Goal: Task Accomplishment & Management: Use online tool/utility

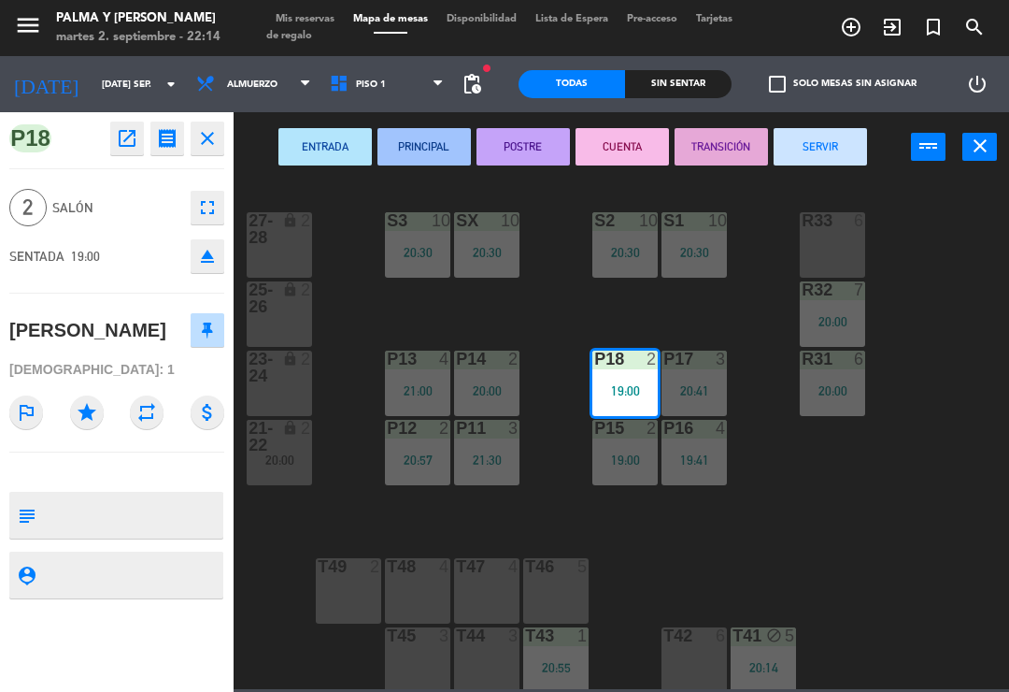
scroll to position [29, 0]
click at [864, 145] on button "SERVIR" at bounding box center [820, 146] width 93 height 37
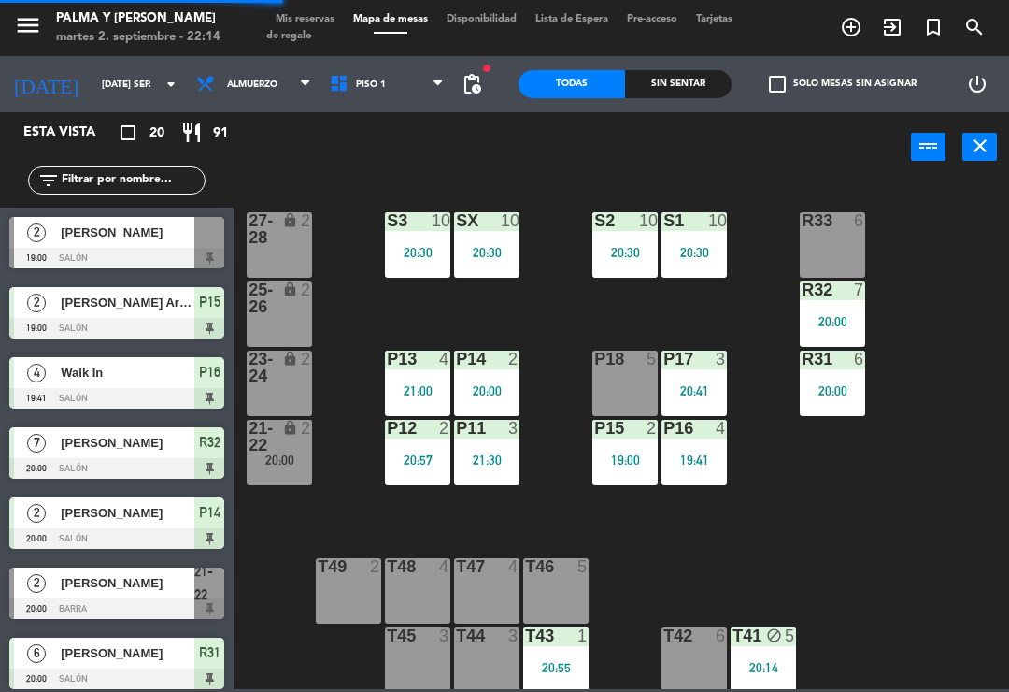
click at [630, 465] on div "19:00" at bounding box center [624, 459] width 65 height 13
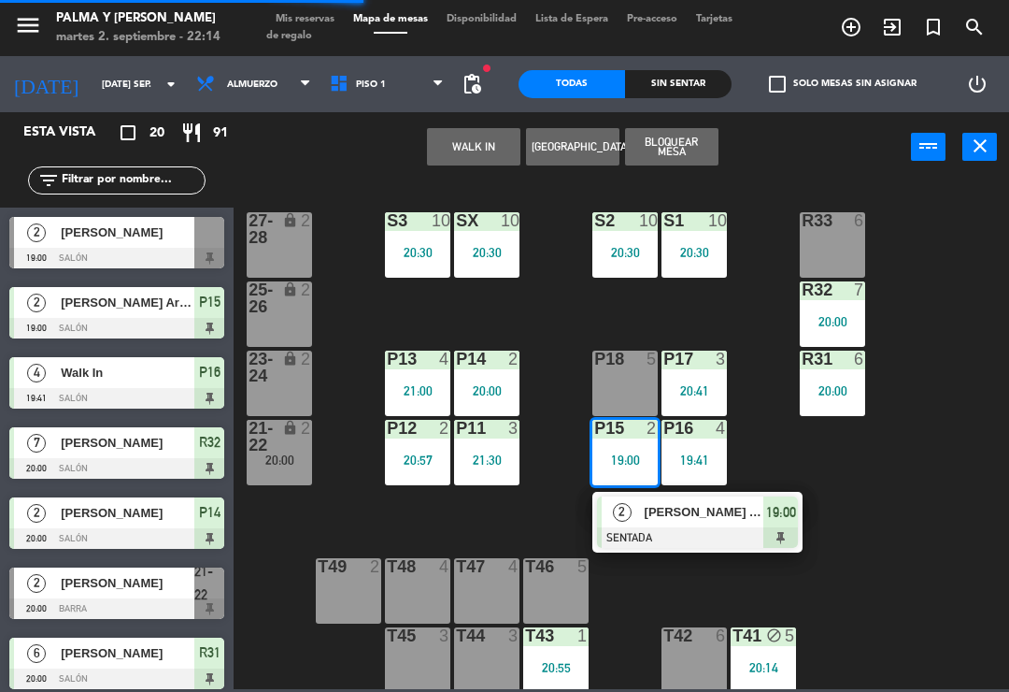
click at [661, 519] on span "[PERSON_NAME] Arabia" at bounding box center [705, 512] width 120 height 20
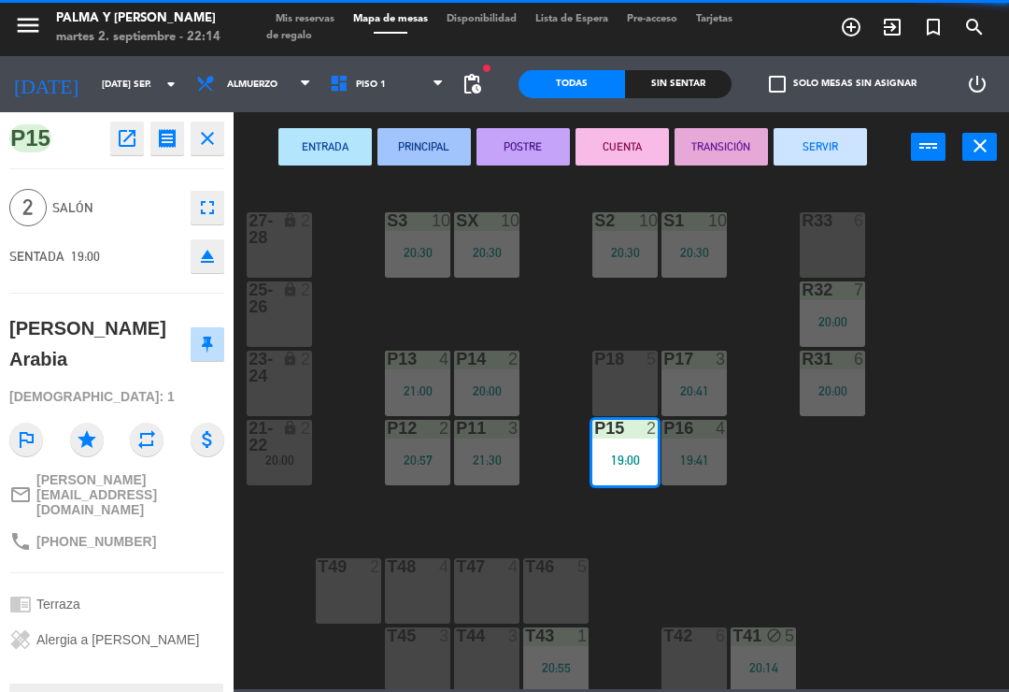
click at [864, 132] on button "SERVIR" at bounding box center [820, 146] width 93 height 37
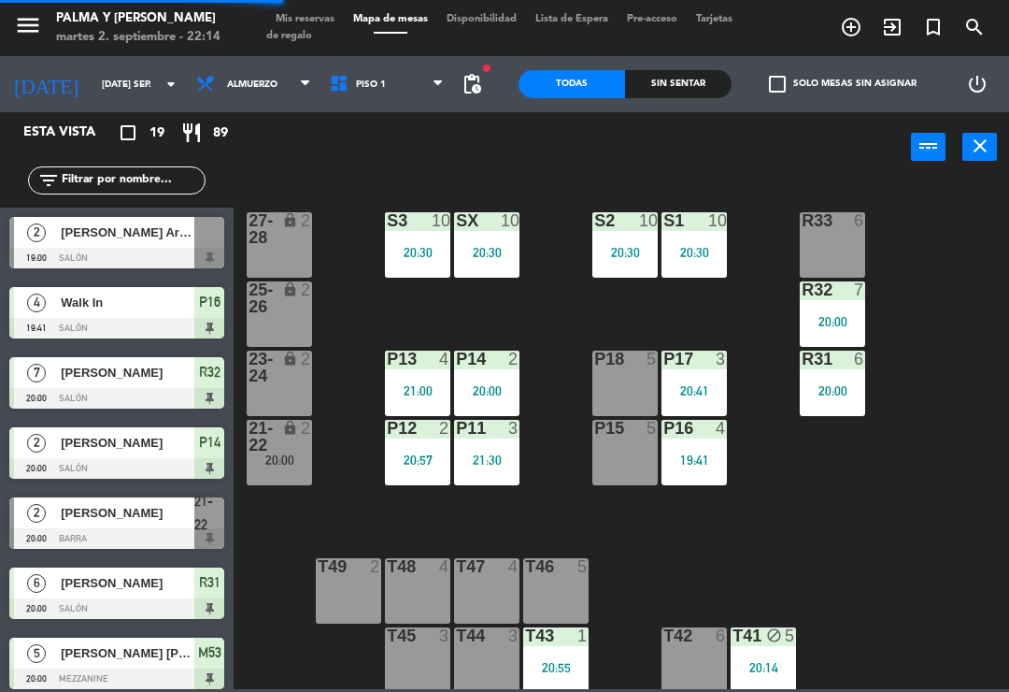
click at [622, 396] on div "P18 5" at bounding box center [624, 382] width 65 height 65
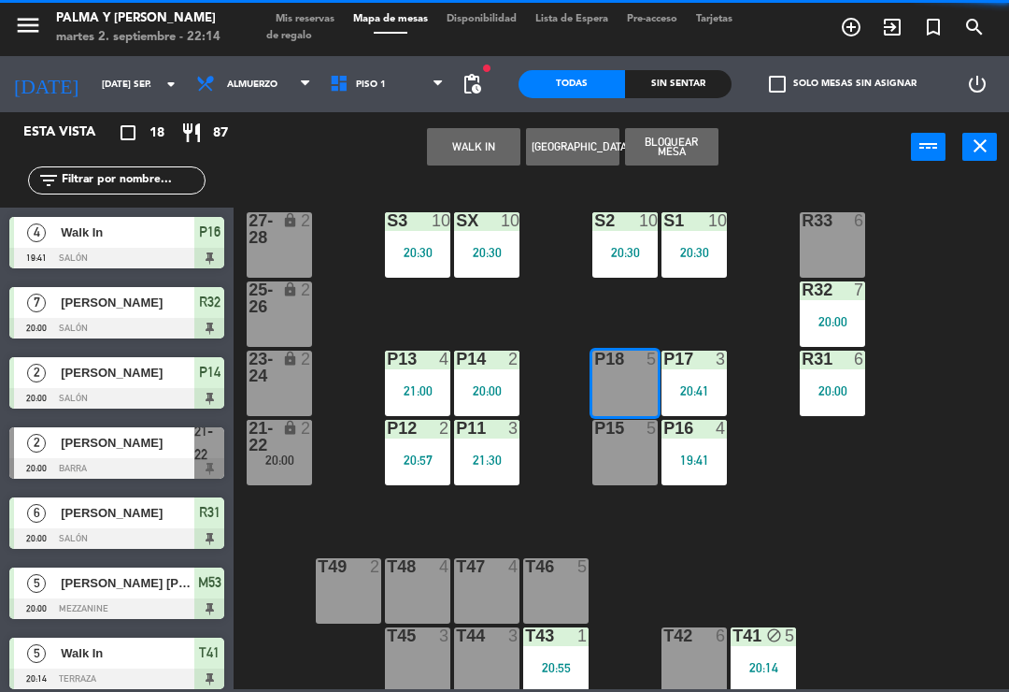
click at [488, 151] on button "WALK IN" at bounding box center [473, 146] width 93 height 37
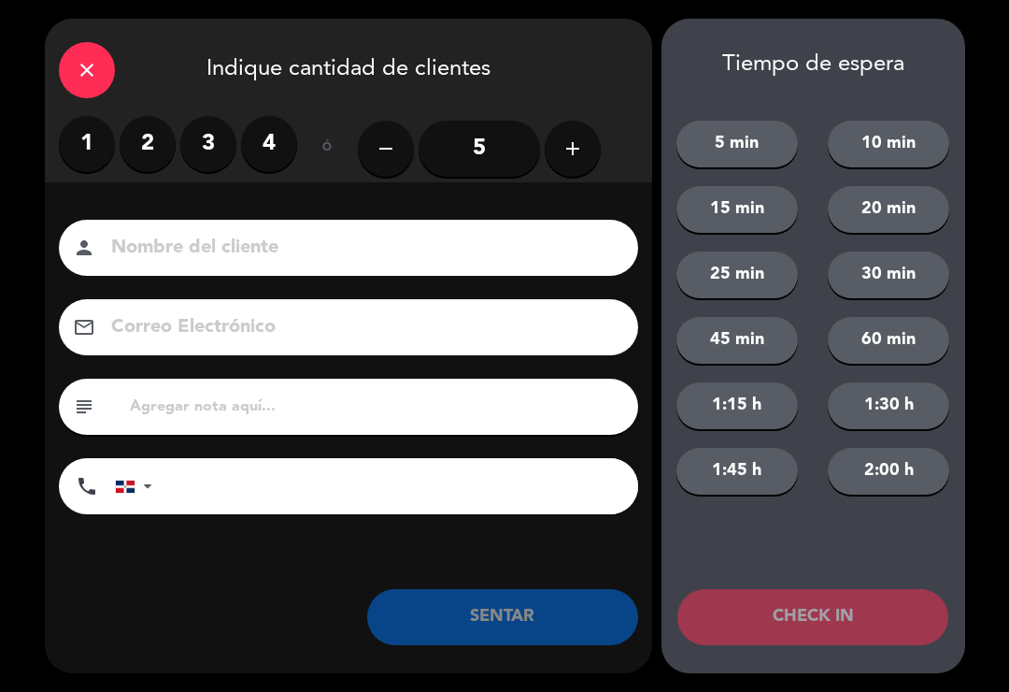
click at [284, 165] on label "4" at bounding box center [269, 144] width 56 height 56
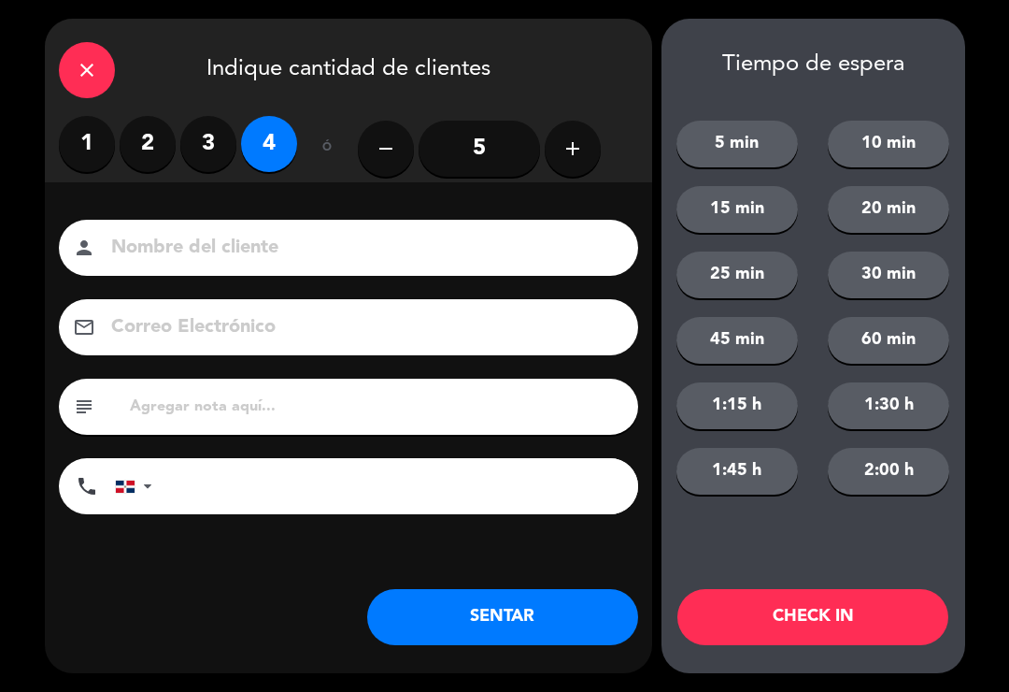
click at [515, 607] on button "SENTAR" at bounding box center [502, 617] width 271 height 56
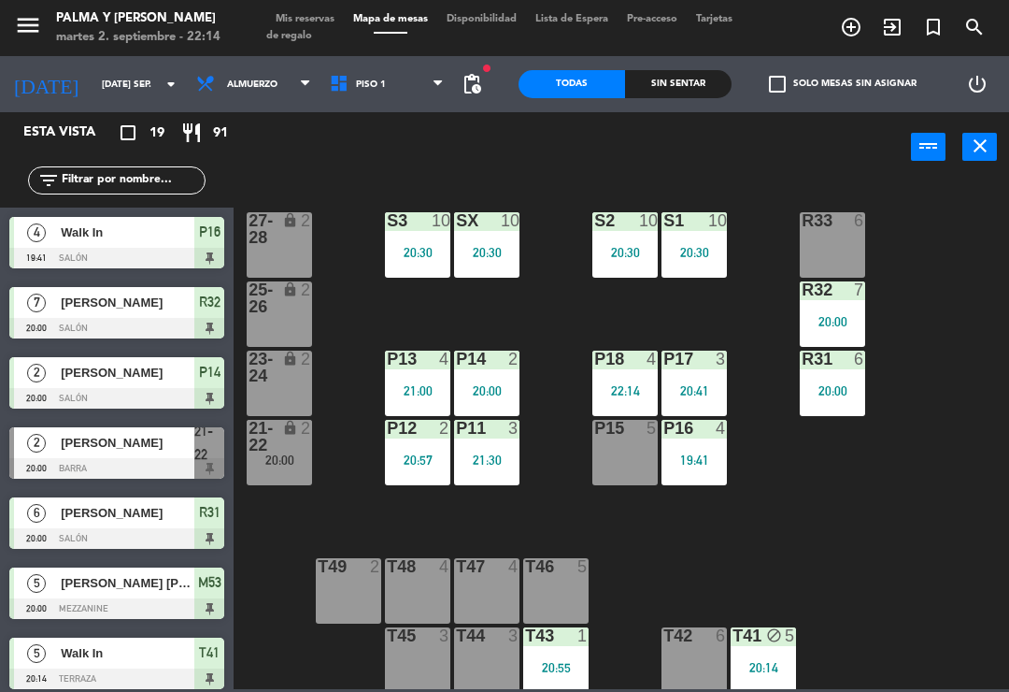
scroll to position [0, 0]
click at [411, 104] on span "Piso 1" at bounding box center [388, 84] width 134 height 41
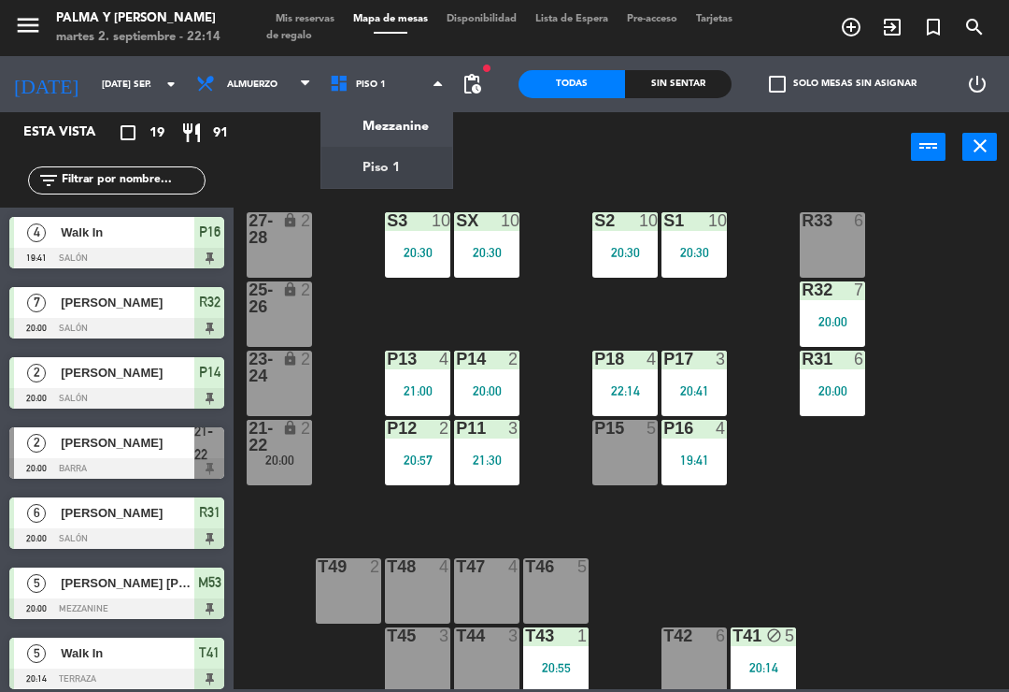
click at [880, 514] on div "R33 6 S1 10 20:30 S2 10 20:30 S3 10 20:30 SX 10 20:30 27-28 lock 2 R32 7 20:00 …" at bounding box center [626, 433] width 765 height 509
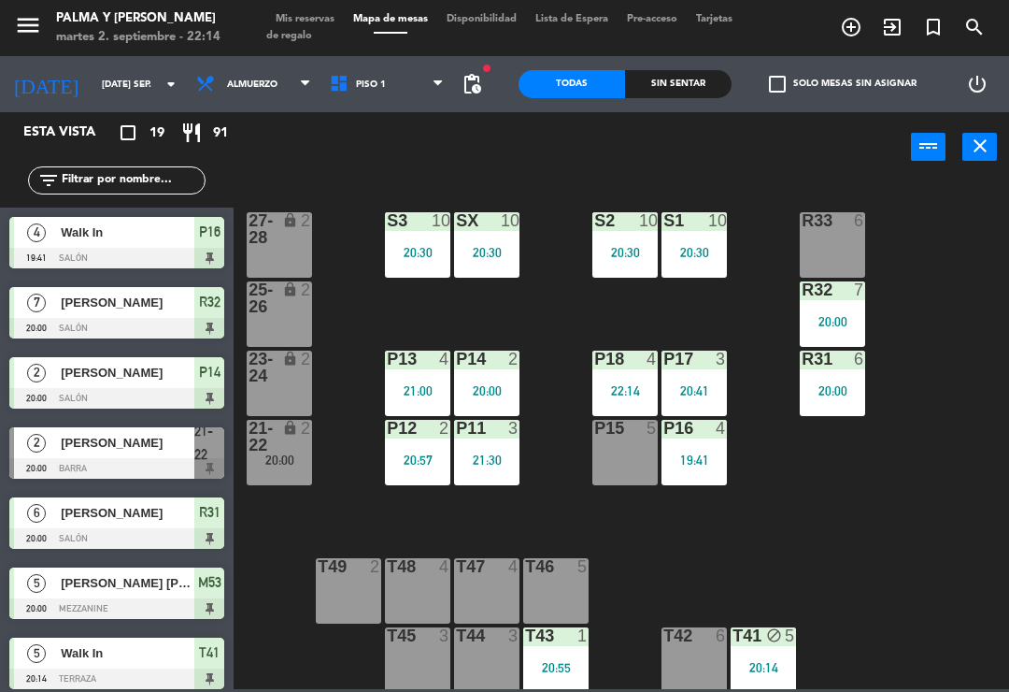
click at [272, 446] on div "lock" at bounding box center [279, 437] width 31 height 34
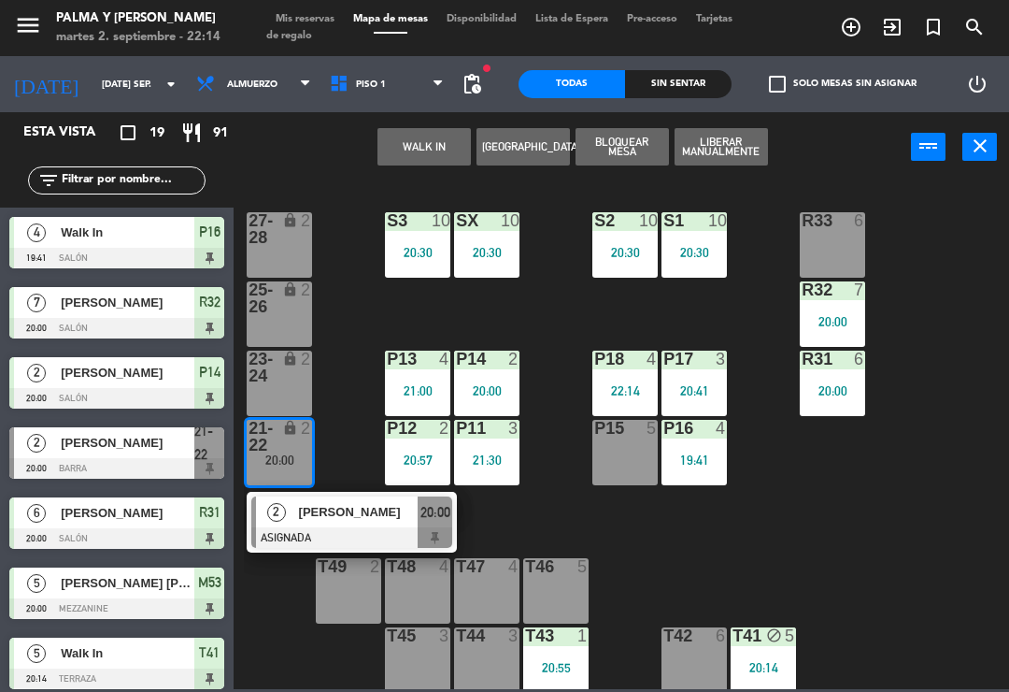
click at [329, 519] on span "[PERSON_NAME]" at bounding box center [359, 512] width 120 height 20
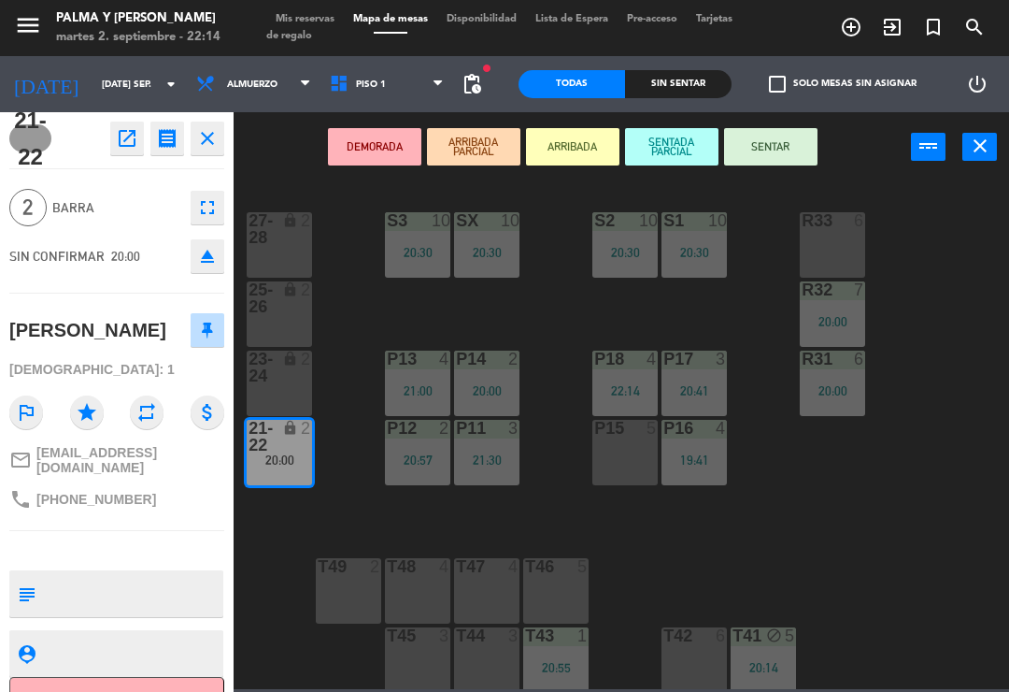
click at [135, 147] on icon "open_in_new" at bounding box center [127, 138] width 22 height 22
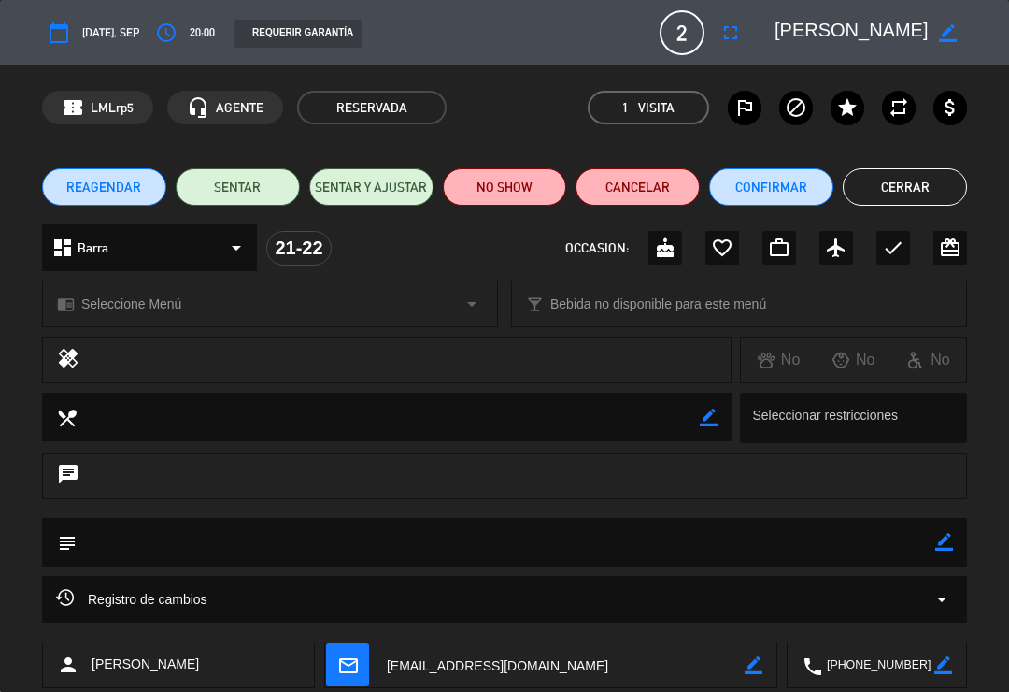
click at [514, 181] on button "NO SHOW" at bounding box center [505, 186] width 124 height 37
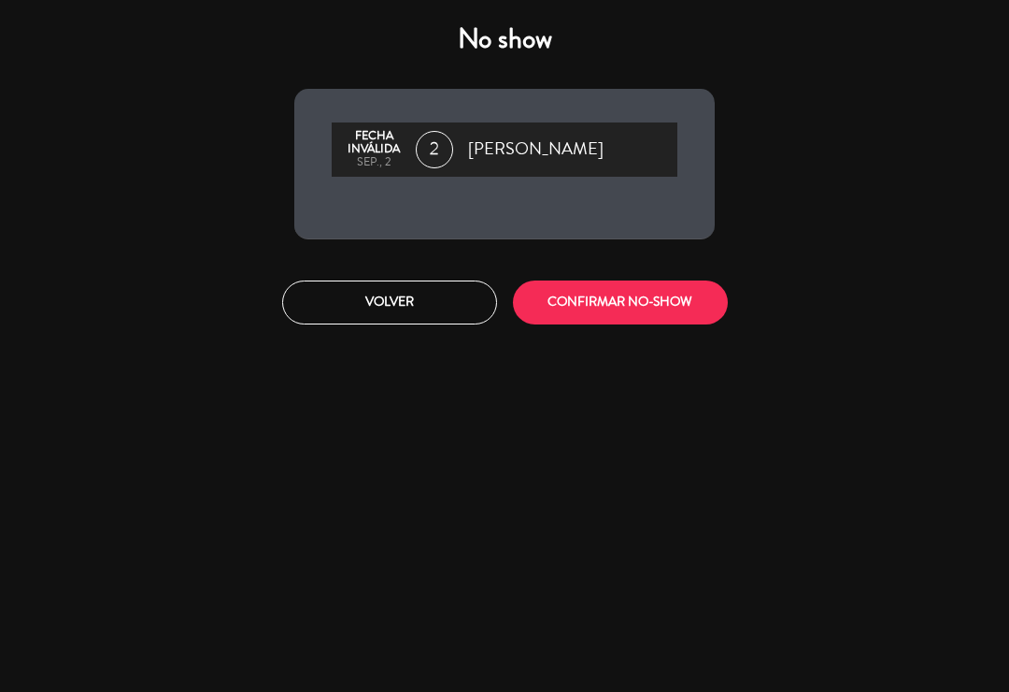
click at [605, 300] on button "CONFIRMAR NO-SHOW" at bounding box center [620, 302] width 215 height 44
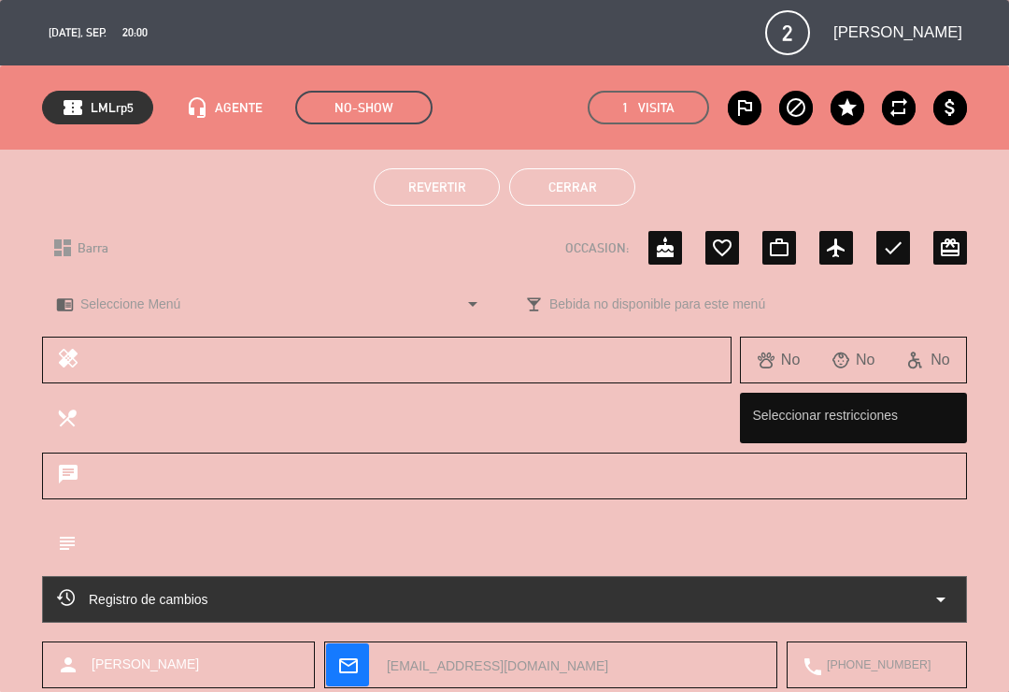
click at [587, 179] on button "Cerrar" at bounding box center [572, 186] width 126 height 37
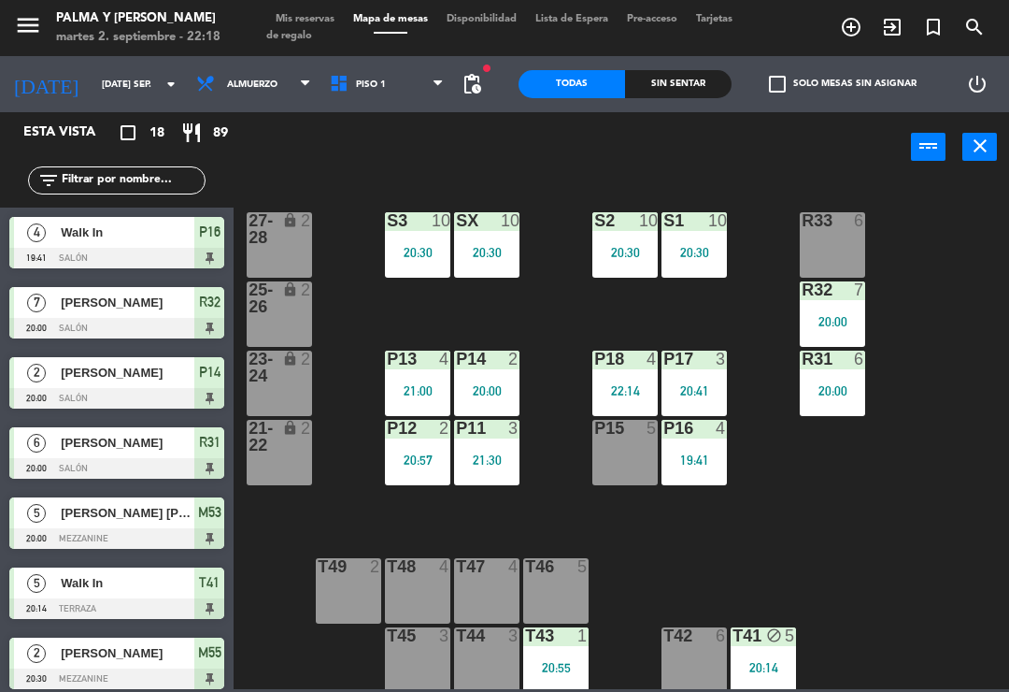
click at [628, 471] on div "P15 5" at bounding box center [624, 452] width 65 height 65
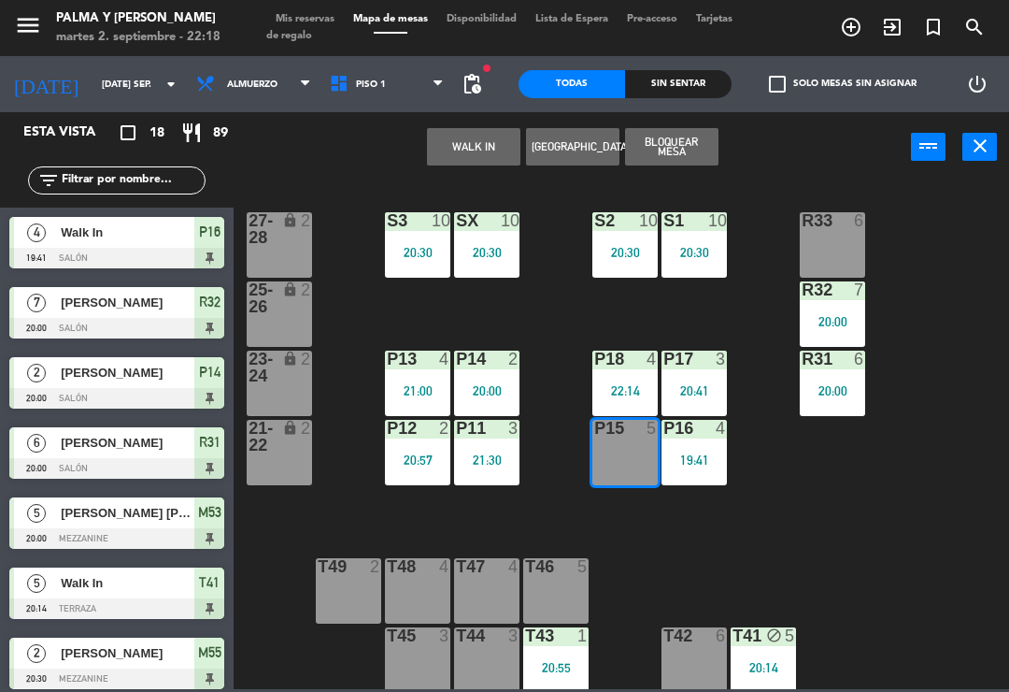
click at [479, 138] on button "WALK IN" at bounding box center [473, 146] width 93 height 37
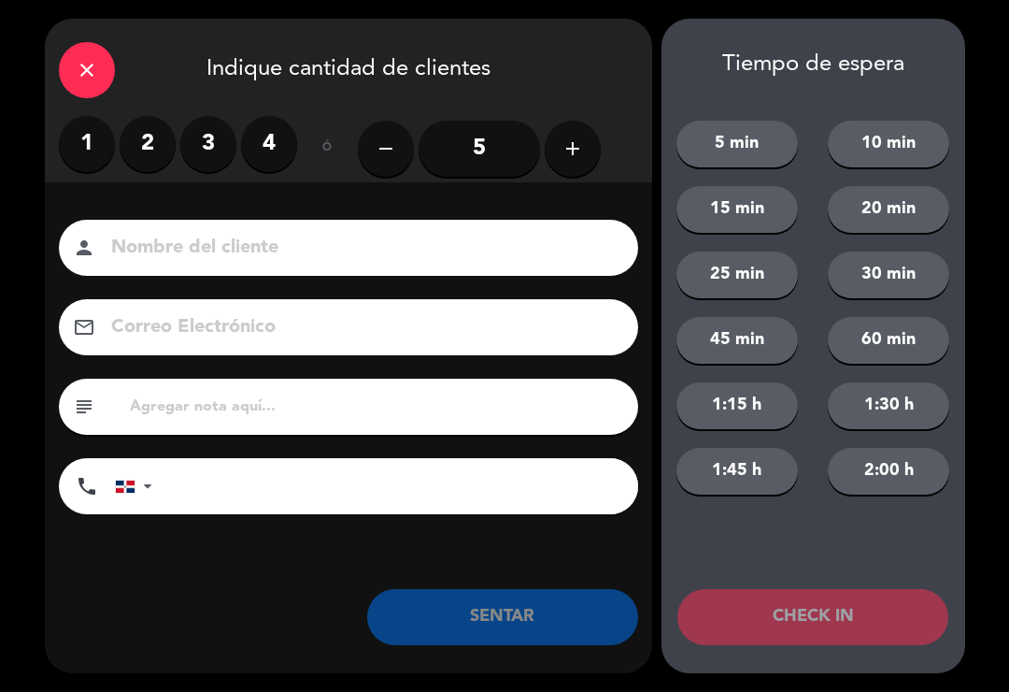
click at [76, 146] on label "1" at bounding box center [87, 144] width 56 height 56
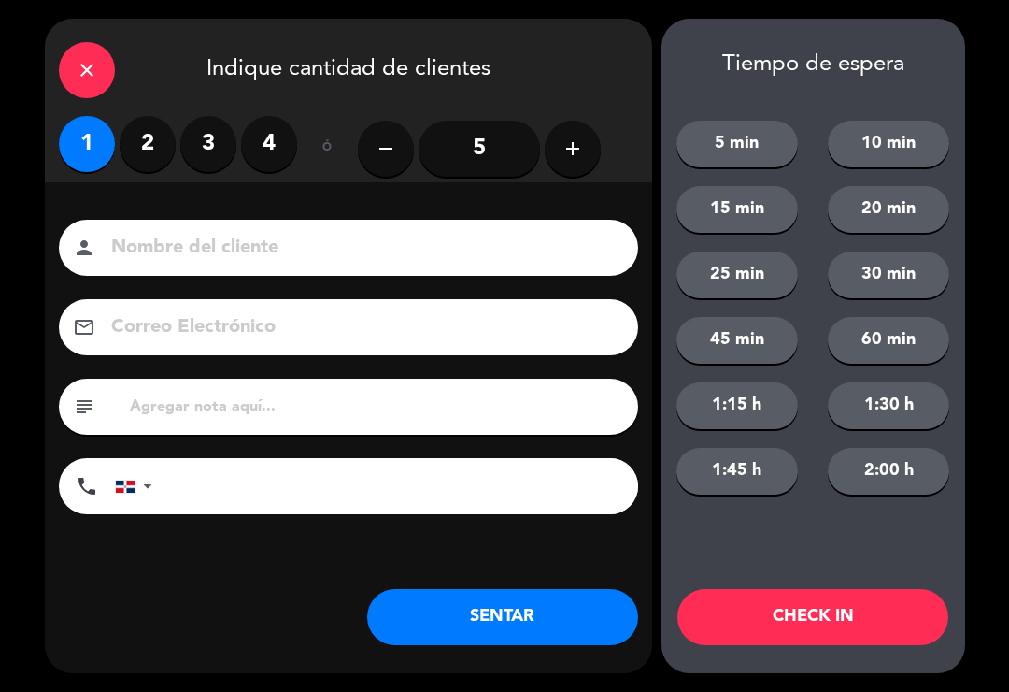
click at [519, 621] on button "SENTAR" at bounding box center [502, 617] width 271 height 56
